Goal: Task Accomplishment & Management: Use online tool/utility

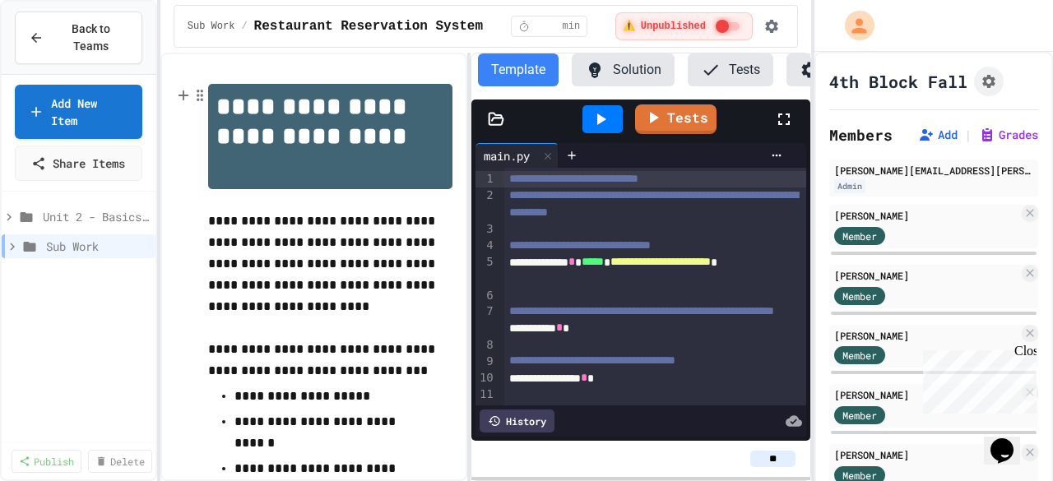
scroll to position [0, 72]
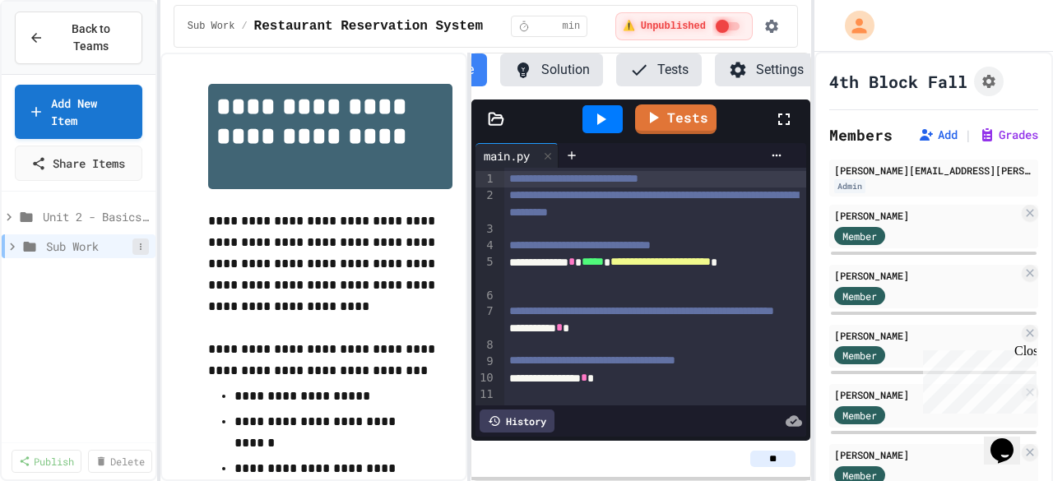
click at [141, 244] on icon at bounding box center [141, 247] width 2 height 7
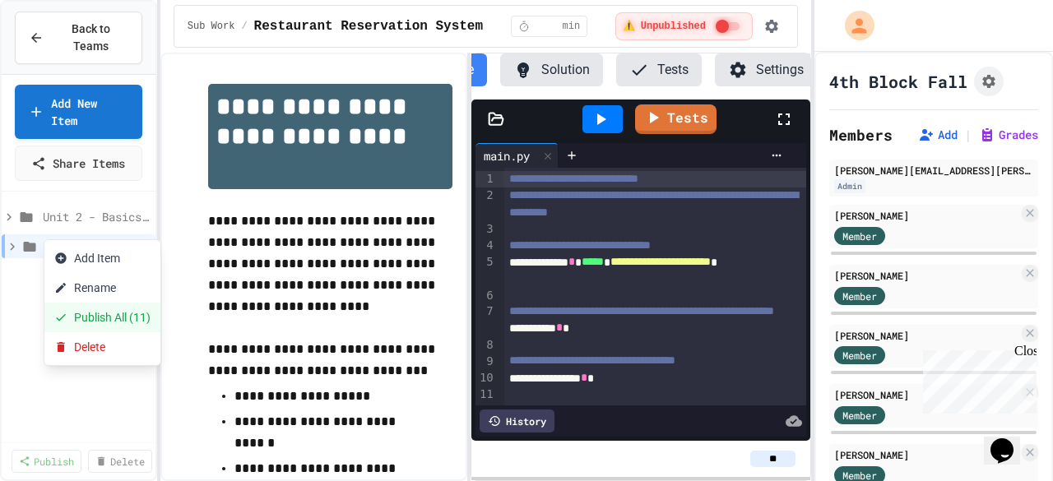
click at [115, 318] on button "Publish All (11)" at bounding box center [102, 318] width 116 height 30
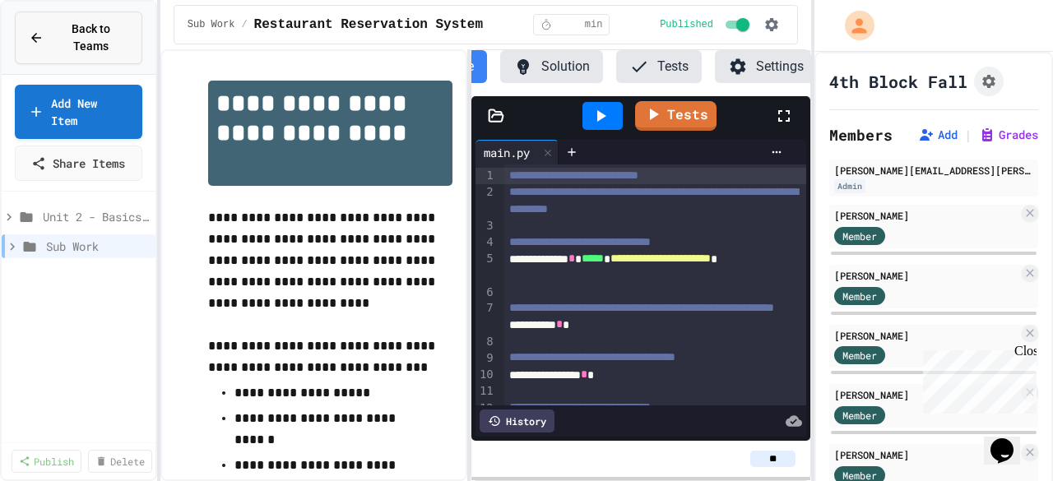
click at [124, 37] on button "Back to Teams" at bounding box center [79, 38] width 128 height 53
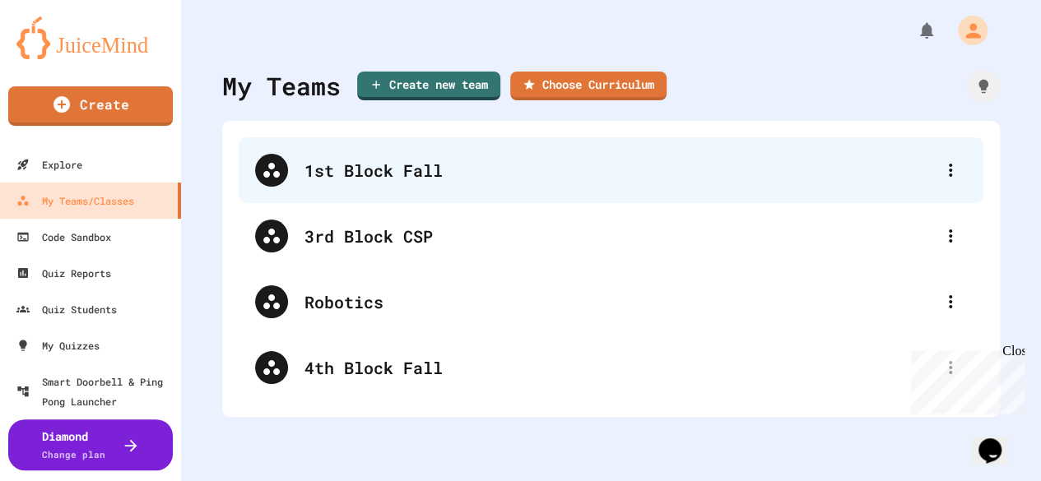
click at [347, 176] on div "1st Block Fall" at bounding box center [618, 170] width 629 height 25
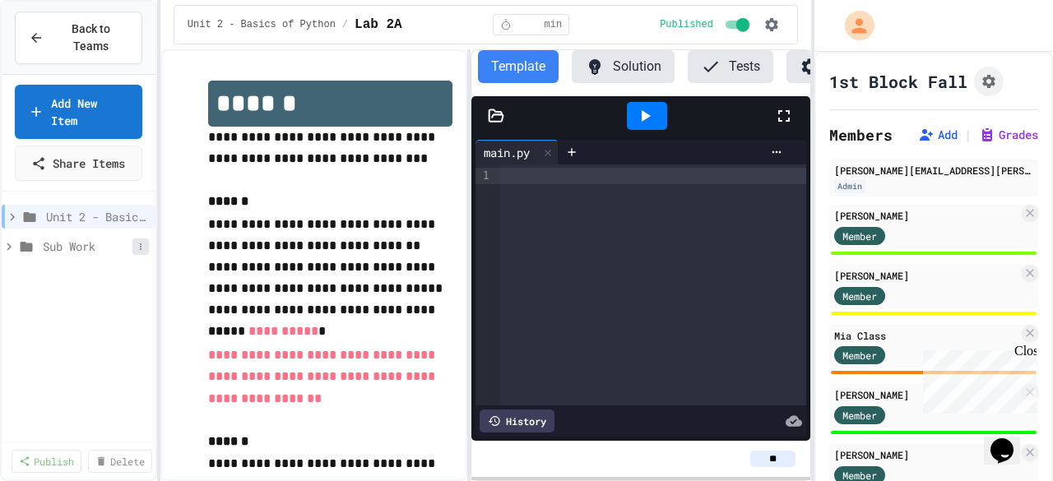
click at [140, 244] on icon at bounding box center [141, 247] width 2 height 7
click at [105, 322] on button "Publish All (11)" at bounding box center [102, 318] width 116 height 30
click at [59, 238] on span "Sub Work" at bounding box center [88, 246] width 90 height 17
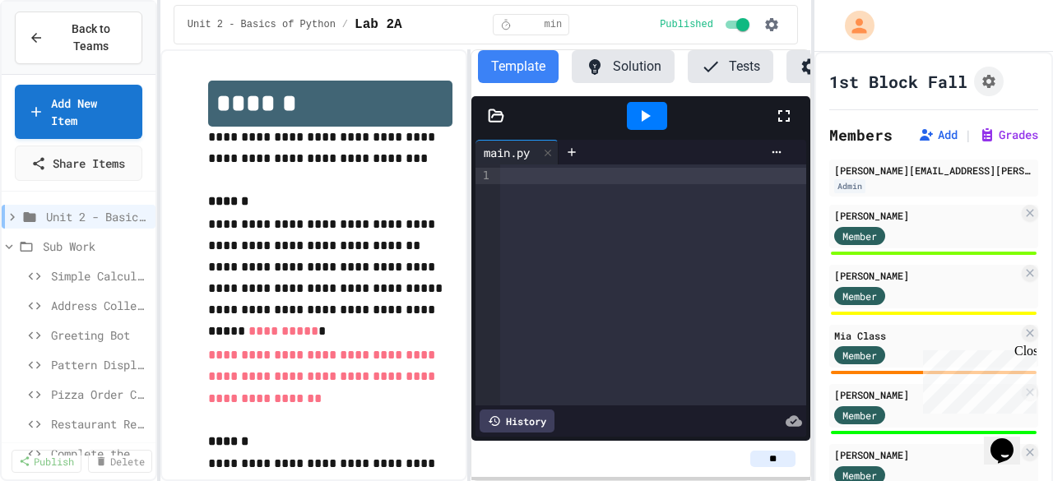
click at [59, 238] on span "Sub Work" at bounding box center [96, 246] width 106 height 17
